Goal: Information Seeking & Learning: Learn about a topic

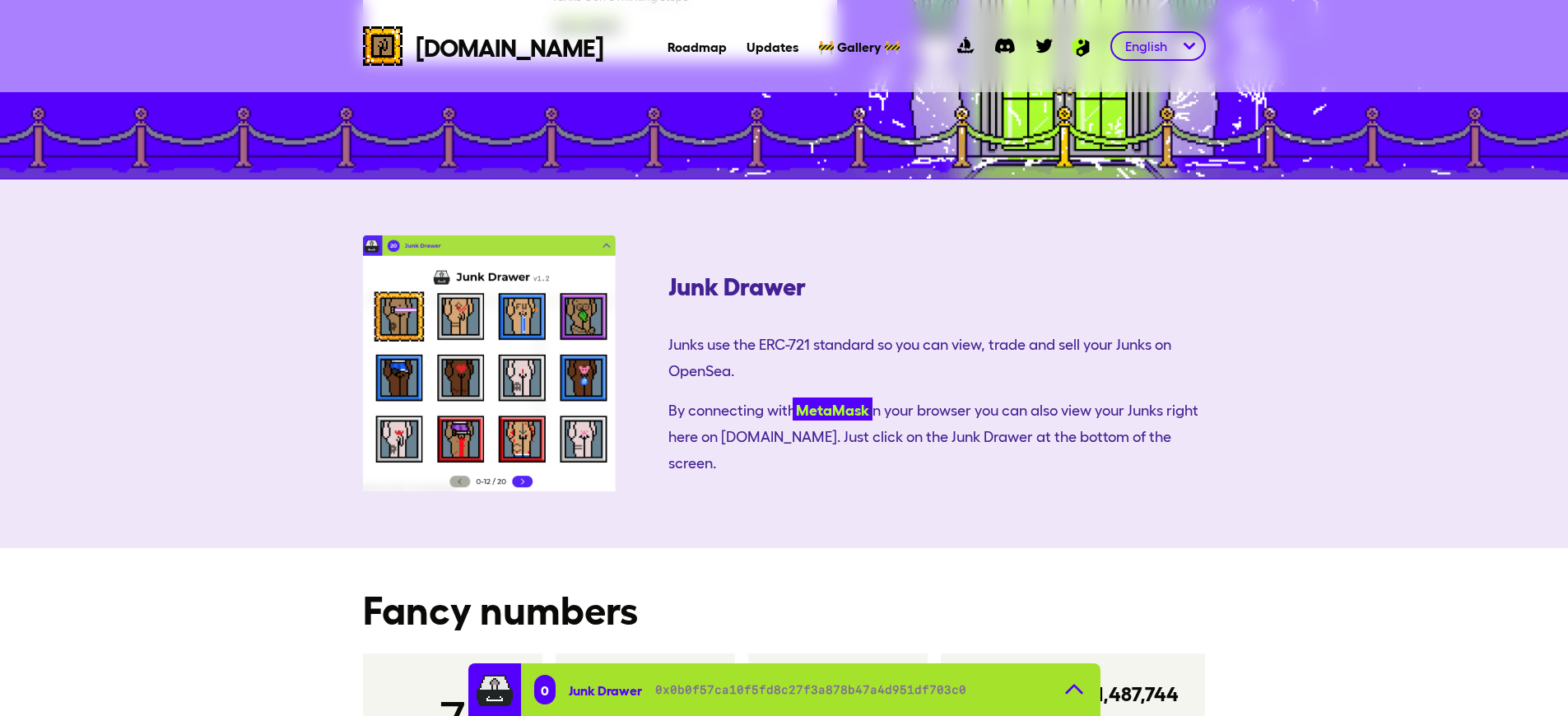
click at [793, 398] on link "MetaMask" at bounding box center [832, 409] width 80 height 23
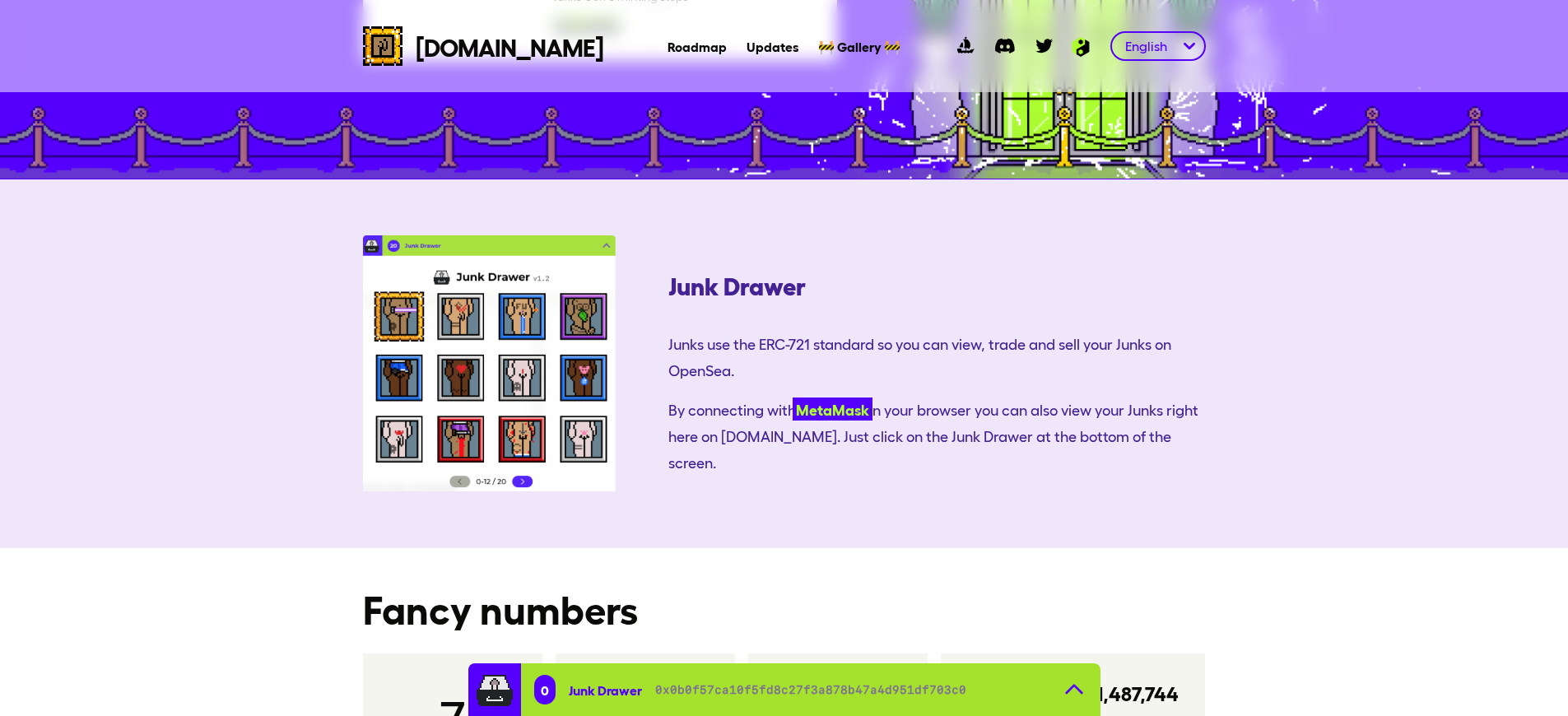
click at [793, 398] on link "MetaMask" at bounding box center [832, 409] width 80 height 23
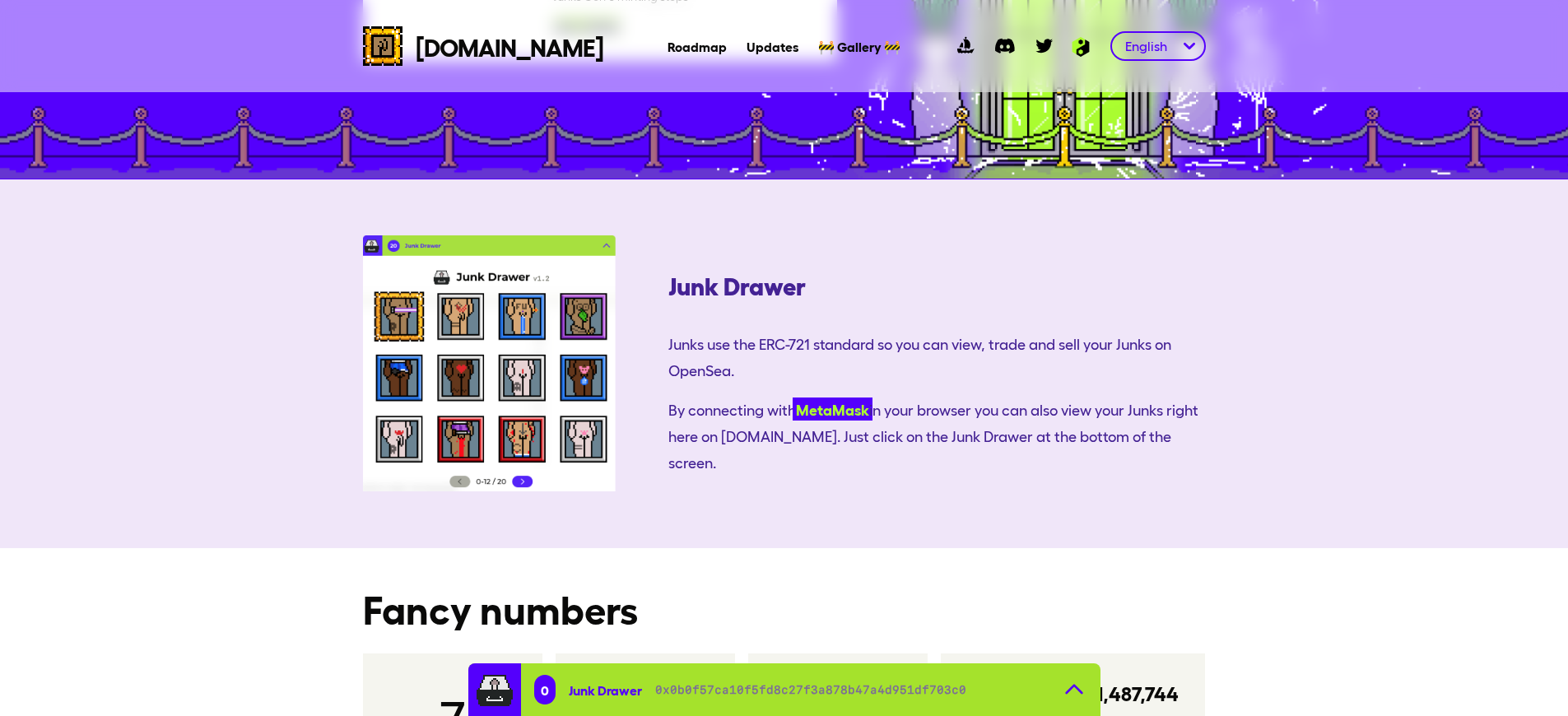
click at [793, 398] on link "MetaMask" at bounding box center [832, 409] width 80 height 23
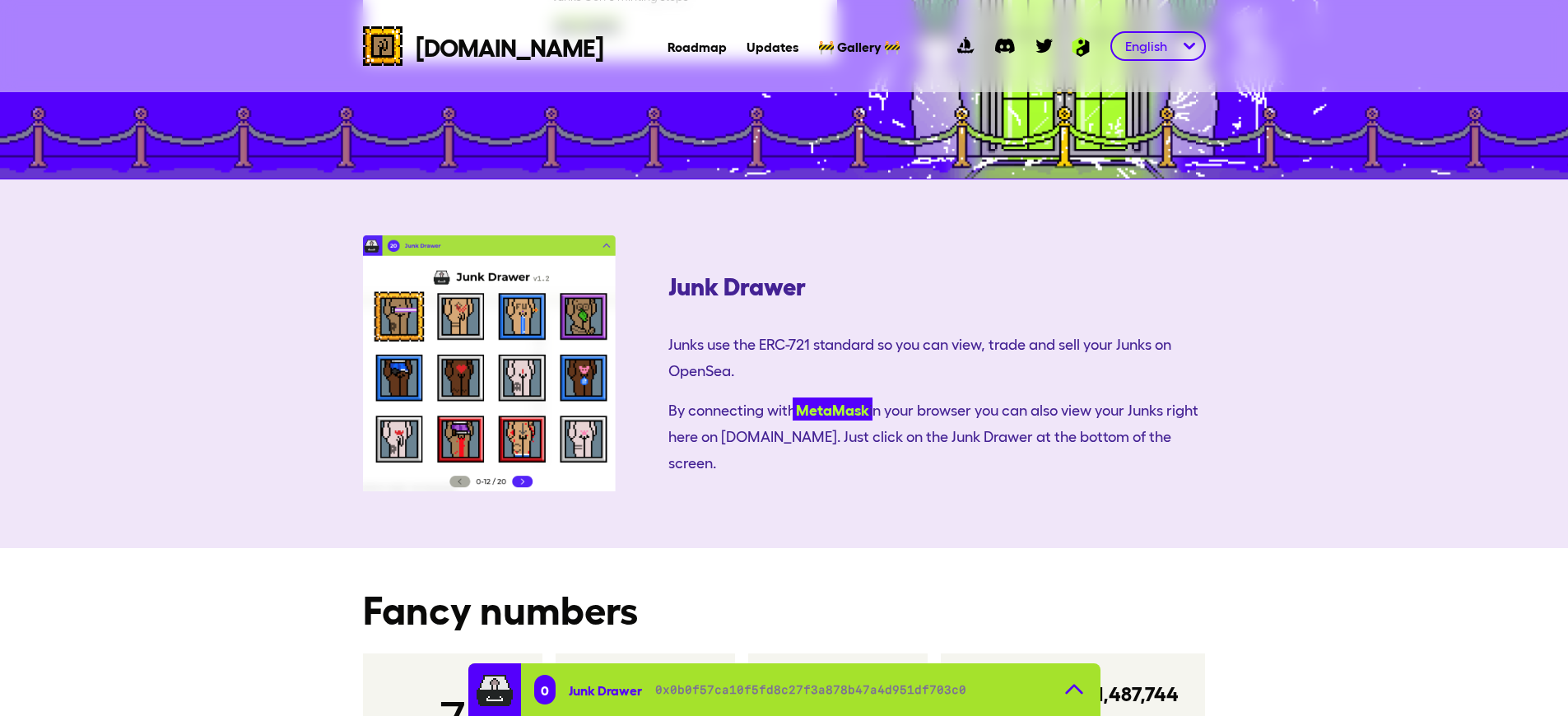
click at [793, 398] on link "MetaMask" at bounding box center [832, 409] width 80 height 23
